Goal: Task Accomplishment & Management: Manage account settings

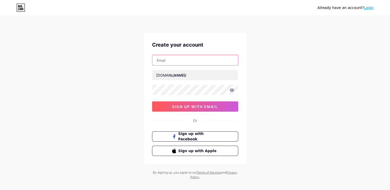
click at [190, 62] on input "text" at bounding box center [195, 60] width 86 height 10
type input "[EMAIL_ADDRESS][DOMAIN_NAME]"
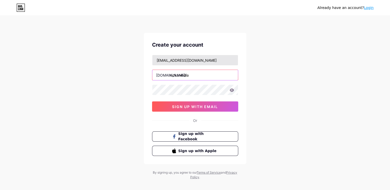
type input "nickonindia"
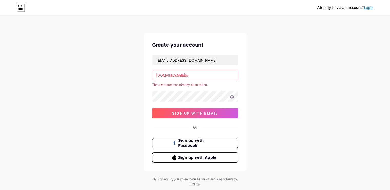
click at [215, 77] on input "nickonindia" at bounding box center [195, 75] width 86 height 10
click at [266, 75] on div "Already have an account? Login Create your account [EMAIL_ADDRESS][DOMAIN_NAME]…" at bounding box center [195, 101] width 390 height 203
click at [369, 10] on link "Login" at bounding box center [369, 8] width 10 height 4
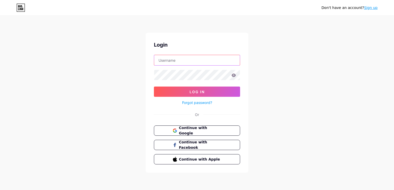
type input "[EMAIL_ADDRESS][DOMAIN_NAME]"
click at [234, 76] on icon at bounding box center [234, 75] width 4 height 3
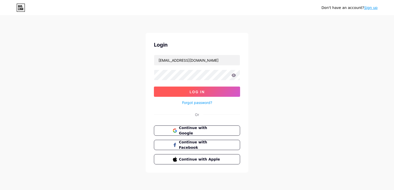
click at [210, 90] on button "Log In" at bounding box center [197, 92] width 86 height 10
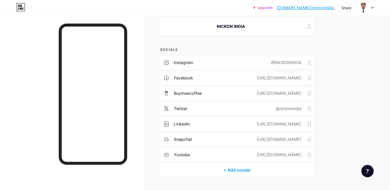
scroll to position [74, 0]
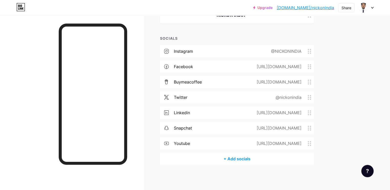
click at [267, 161] on div "+ Add socials" at bounding box center [237, 159] width 154 height 12
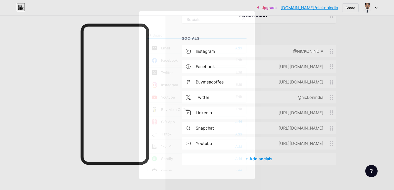
drag, startPoint x: 250, startPoint y: 61, endPoint x: 247, endPoint y: 76, distance: 15.8
click at [247, 76] on div "Socials Email Add Facebook Edit Twitter Edit Instagram Edit Youtube Edit Buy Me…" at bounding box center [197, 95] width 116 height 168
click at [246, 81] on div "Socials Email Add Facebook Edit Twitter Edit Instagram Edit Youtube Edit Buy Me…" at bounding box center [197, 95] width 116 height 168
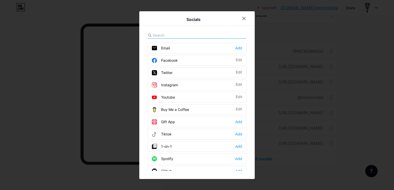
click at [235, 170] on div "Add" at bounding box center [238, 171] width 7 height 5
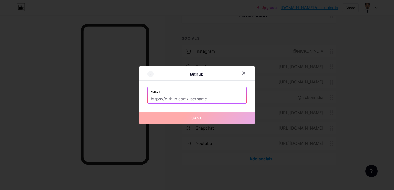
click at [201, 95] on input "text" at bounding box center [197, 99] width 92 height 9
paste input "[URL][DOMAIN_NAME]"
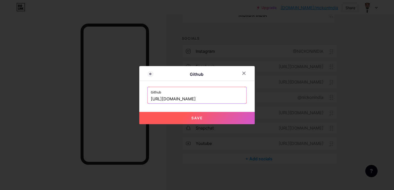
type input "[URL][DOMAIN_NAME]"
click at [199, 118] on span "Save" at bounding box center [198, 118] width 12 height 4
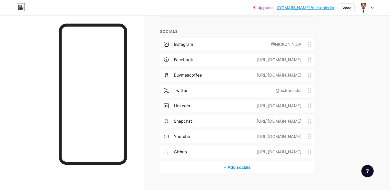
scroll to position [89, 0]
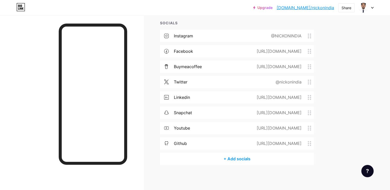
click at [255, 158] on div "+ Add socials" at bounding box center [237, 159] width 154 height 12
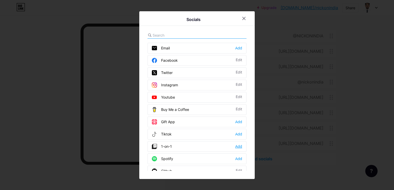
click at [237, 144] on div "Add" at bounding box center [238, 146] width 7 height 5
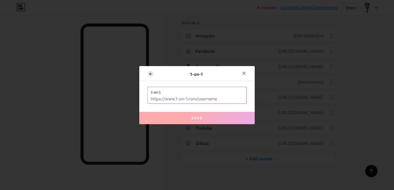
click at [149, 74] on icon at bounding box center [151, 74] width 6 height 6
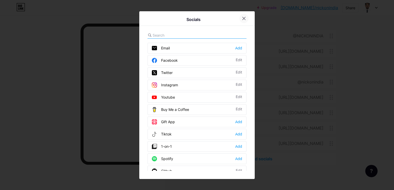
click at [243, 17] on icon at bounding box center [244, 18] width 3 height 3
